Goal: Information Seeking & Learning: Learn about a topic

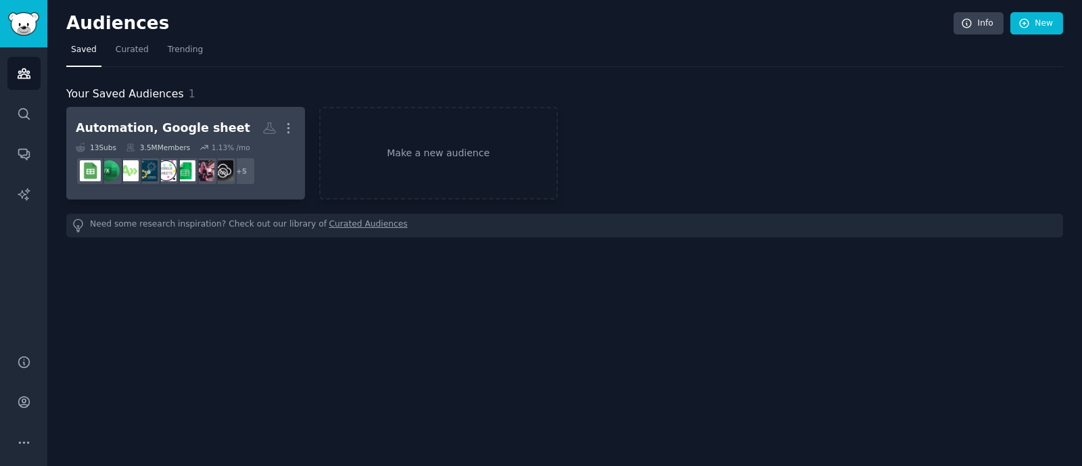
click at [189, 116] on h2 "Automation, Google sheet More" at bounding box center [186, 128] width 220 height 24
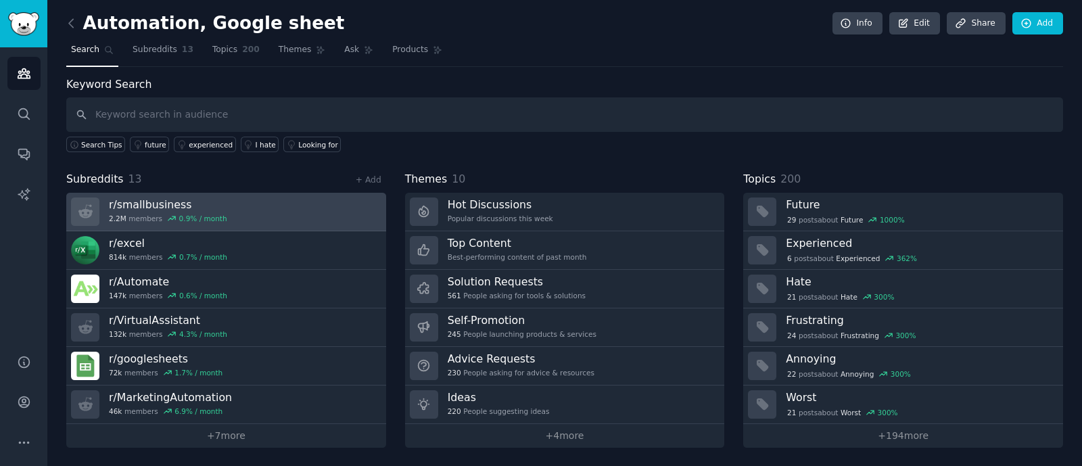
click at [270, 221] on link "r/ smallbusiness 2.2M members 0.9 % / month" at bounding box center [226, 212] width 320 height 39
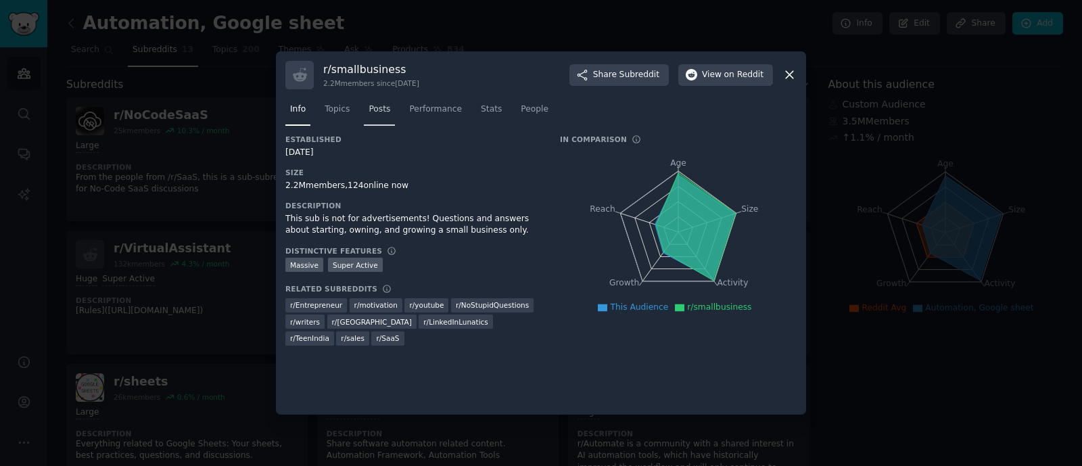
click at [381, 116] on link "Posts" at bounding box center [379, 113] width 31 height 28
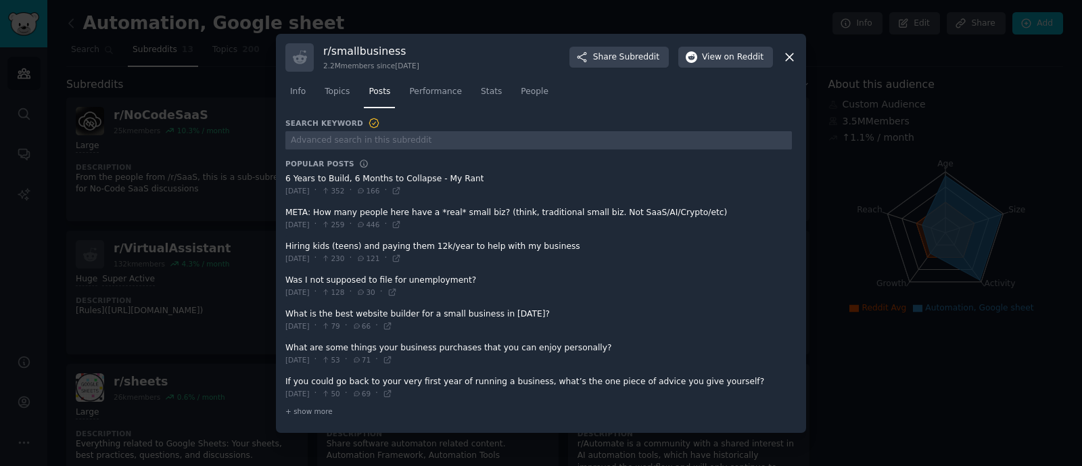
click at [380, 179] on span at bounding box center [538, 184] width 507 height 33
click at [712, 62] on span "View on Reddit" at bounding box center [733, 57] width 62 height 12
click at [304, 413] on span "+ show more" at bounding box center [308, 411] width 47 height 9
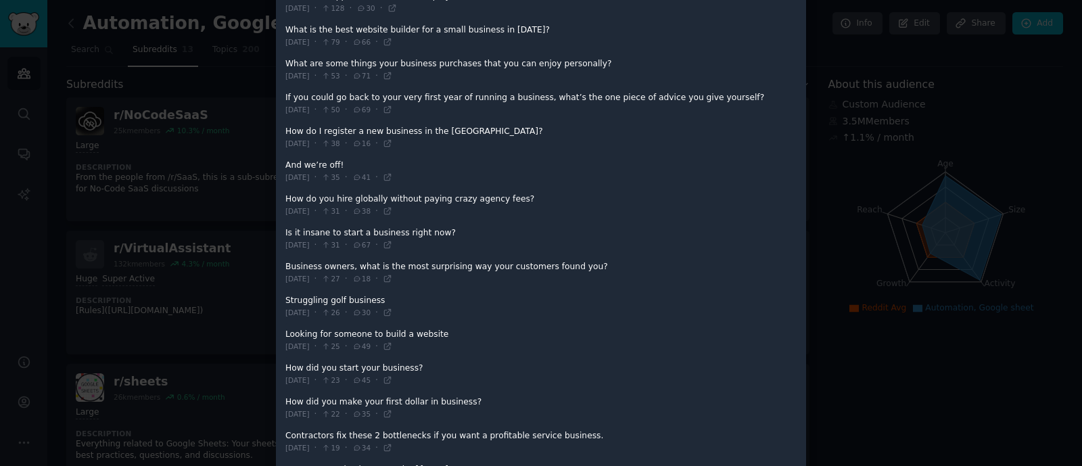
scroll to position [261, 0]
click at [380, 196] on span at bounding box center [538, 203] width 507 height 33
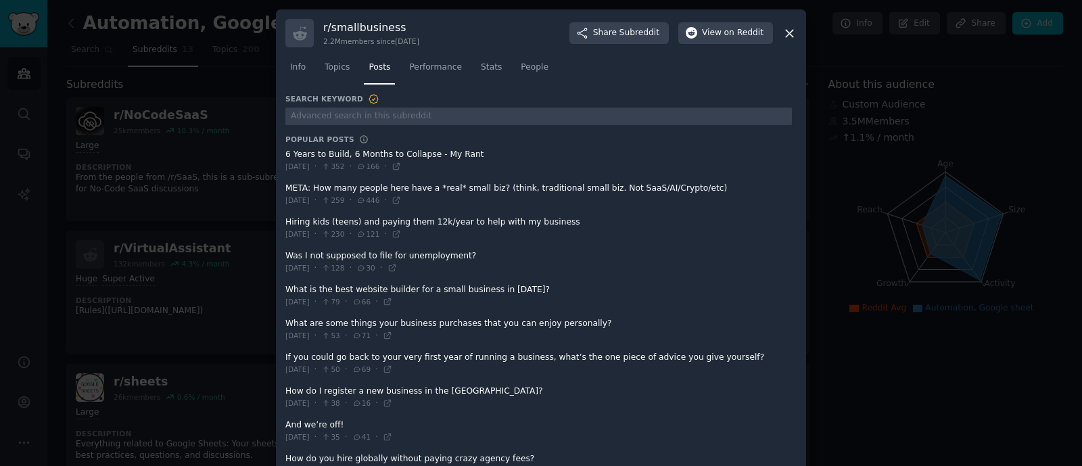
click at [793, 30] on icon at bounding box center [790, 33] width 14 height 14
click at [790, 32] on div "Automation, Google sheet Info Edit Share Add" at bounding box center [564, 26] width 997 height 28
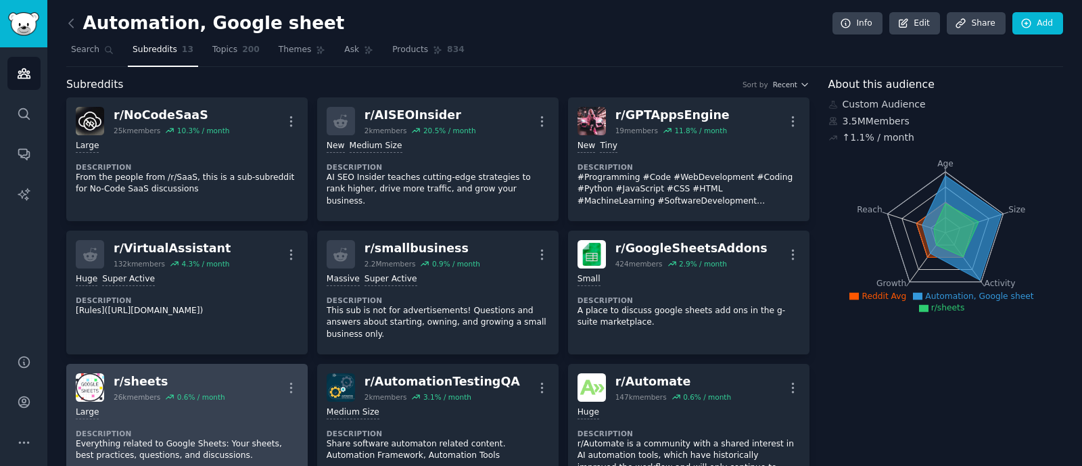
click at [158, 373] on div "r/ sheets" at bounding box center [170, 381] width 112 height 17
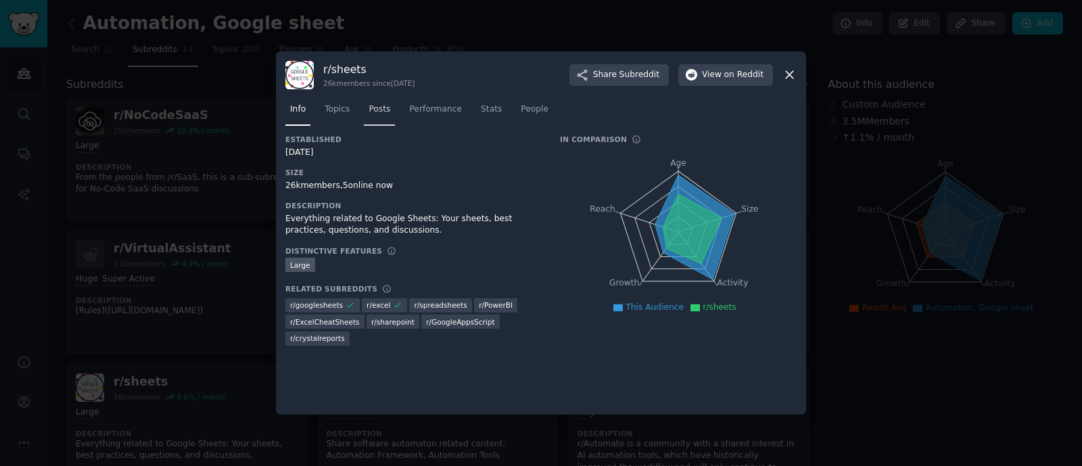
click at [375, 113] on span "Posts" at bounding box center [380, 110] width 22 height 12
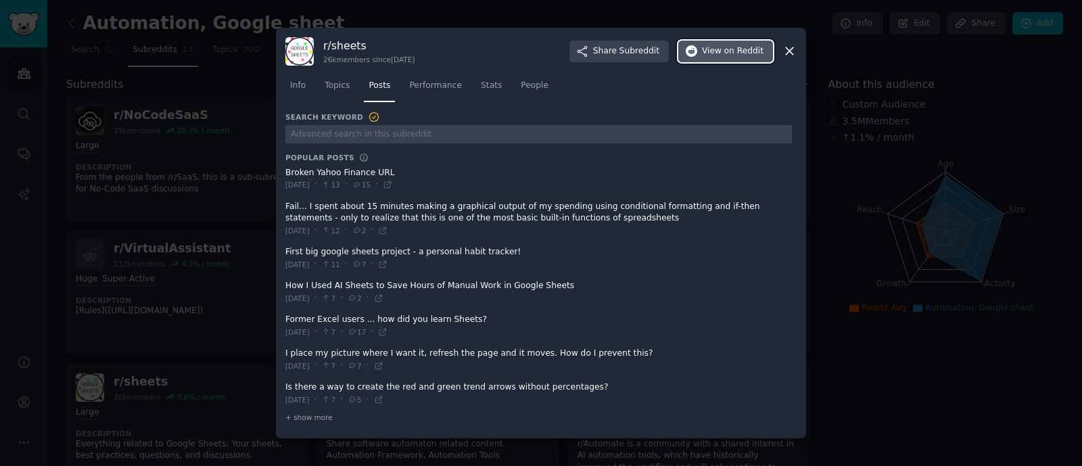
click at [731, 48] on span "on Reddit" at bounding box center [744, 51] width 39 height 12
